Goal: Information Seeking & Learning: Learn about a topic

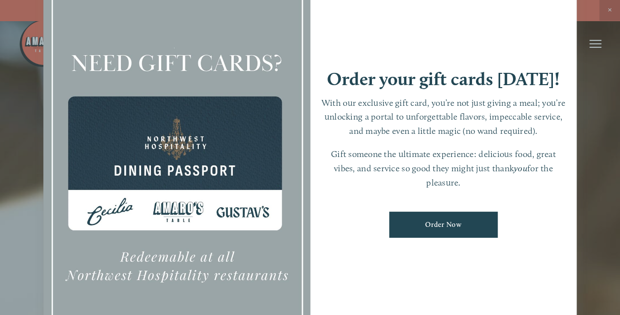
click at [608, 10] on div at bounding box center [310, 157] width 620 height 315
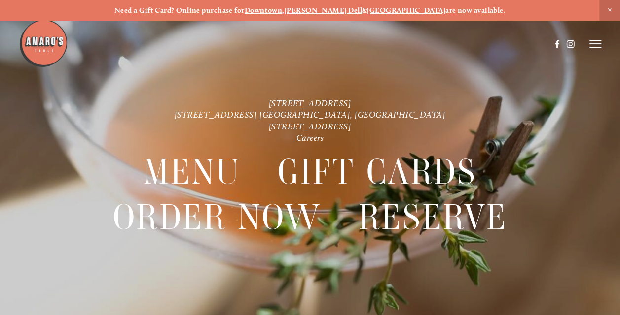
click at [596, 39] on header "Menu Order Now Visit Gallery 0" at bounding box center [310, 44] width 583 height 88
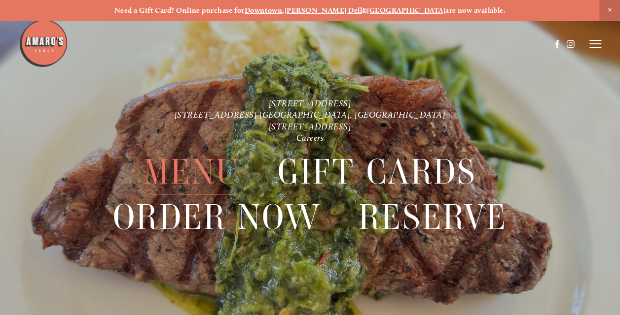
click at [200, 178] on span "Menu" at bounding box center [191, 172] width 97 height 45
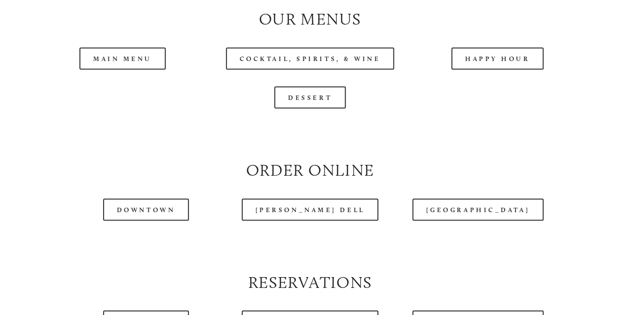
scroll to position [924, 0]
click at [121, 69] on link "Main Menu" at bounding box center [122, 58] width 86 height 22
click at [509, 69] on div "Happy Hour" at bounding box center [497, 57] width 187 height 39
click at [509, 69] on link "Happy Hour" at bounding box center [497, 58] width 93 height 22
